Goal: Navigation & Orientation: Find specific page/section

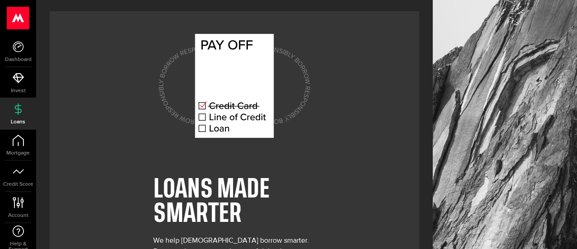
click at [577, 131] on div at bounding box center [505, 163] width 144 height 327
click at [16, 151] on span "Mortgage" at bounding box center [18, 152] width 36 height 5
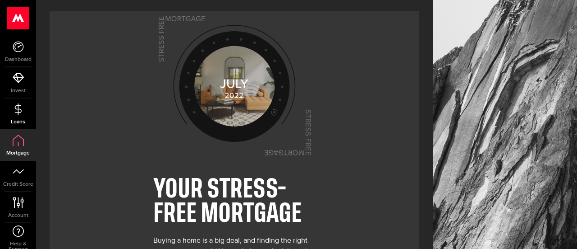
click at [16, 112] on use at bounding box center [17, 108] width 7 height 11
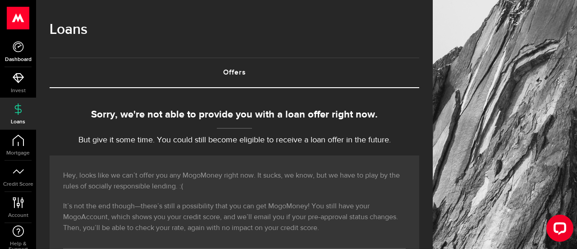
click at [19, 55] on link "Dashboard" at bounding box center [18, 51] width 36 height 31
